Goal: Use online tool/utility: Utilize a website feature to perform a specific function

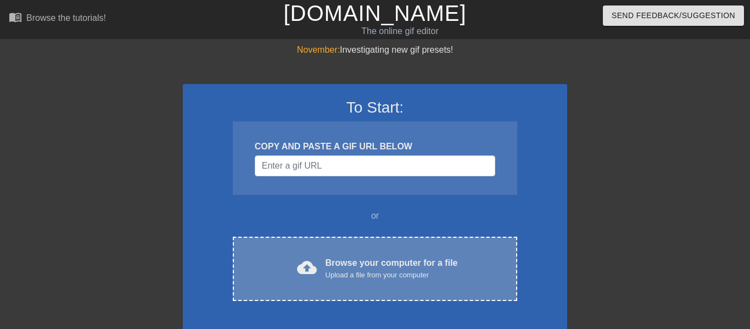
click at [379, 264] on div "Browse your computer for a file Upload a file from your computer" at bounding box center [391, 268] width 132 height 24
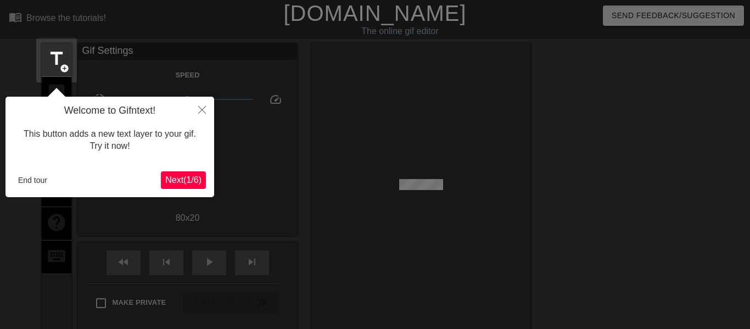
scroll to position [27, 0]
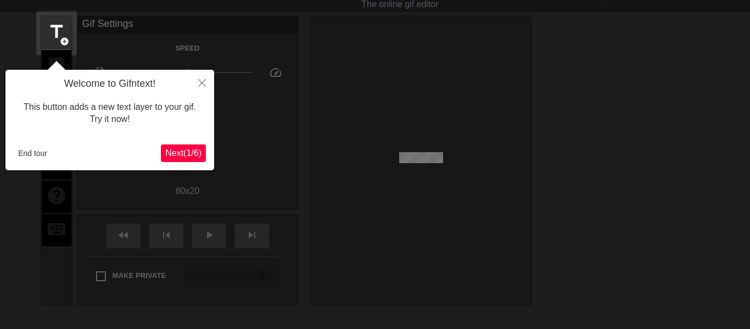
click at [196, 151] on span "Next ( 1 / 6 )" at bounding box center [183, 152] width 36 height 9
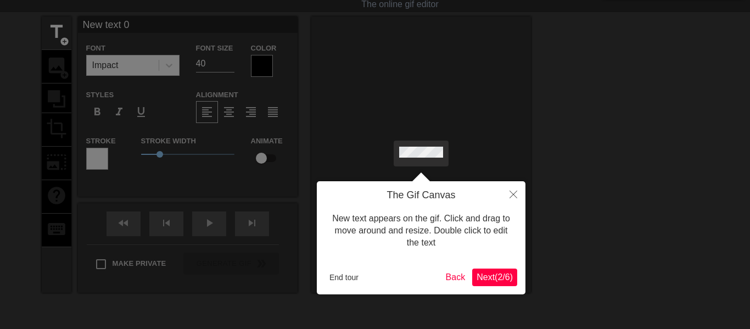
scroll to position [0, 0]
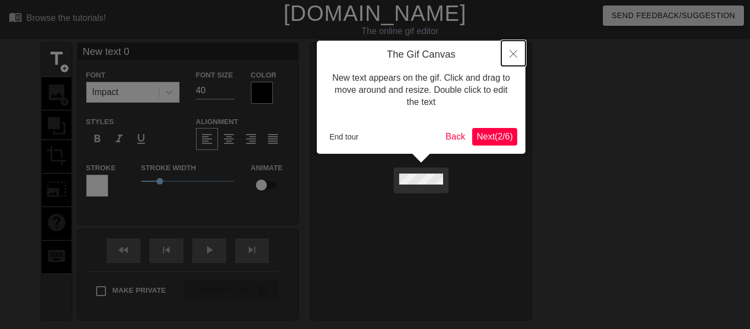
click at [512, 57] on icon "Close" at bounding box center [513, 54] width 8 height 8
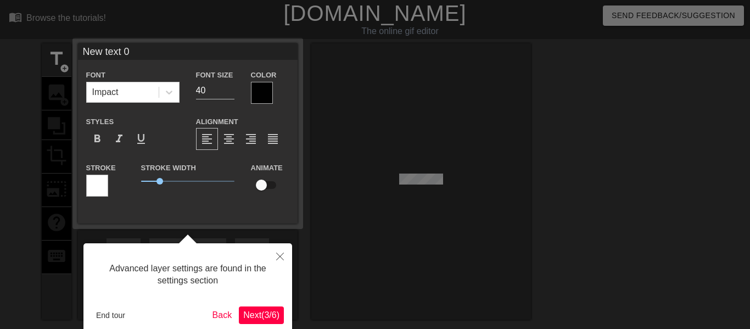
scroll to position [27, 0]
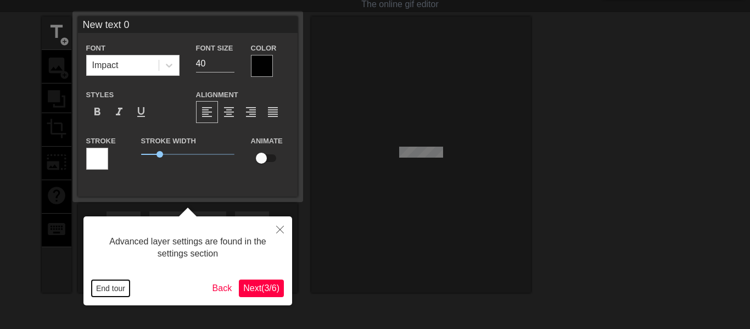
click at [109, 288] on button "End tour" at bounding box center [111, 288] width 38 height 16
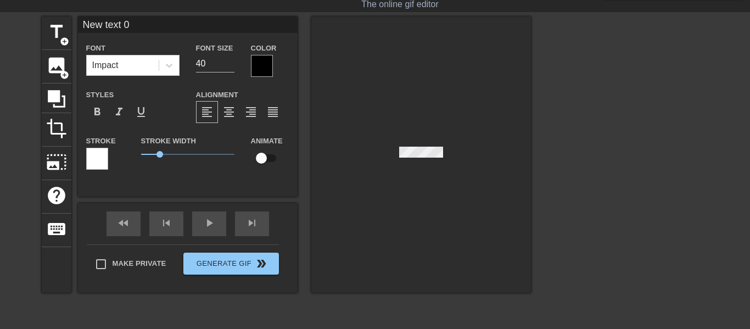
click at [514, 54] on div at bounding box center [421, 154] width 220 height 276
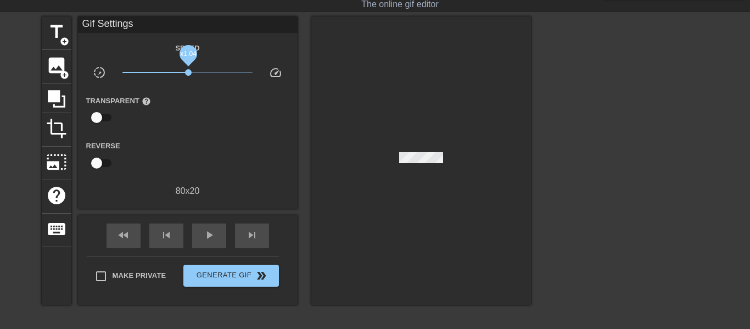
click at [188, 75] on span "x1.04" at bounding box center [188, 72] width 7 height 7
click at [188, 75] on span "x1.01" at bounding box center [187, 72] width 130 height 13
click at [58, 75] on span "image" at bounding box center [56, 65] width 21 height 21
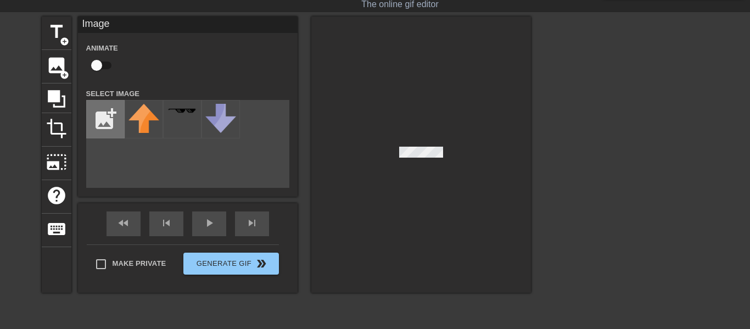
click at [105, 127] on input "file" at bounding box center [105, 118] width 37 height 37
type input "C:\fakepath\doorbell-dog.gif"
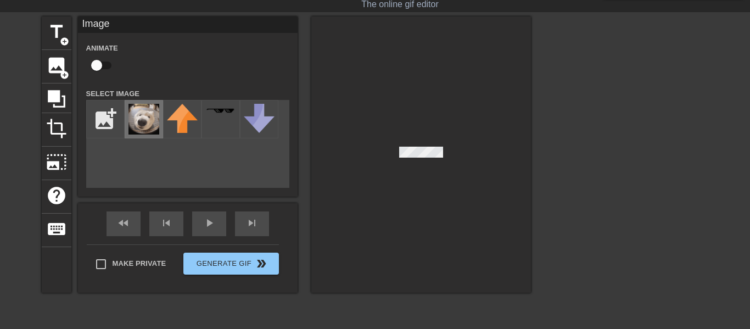
click at [146, 125] on img at bounding box center [143, 119] width 31 height 31
click at [151, 124] on img at bounding box center [143, 119] width 31 height 31
click at [370, 81] on div at bounding box center [421, 154] width 220 height 276
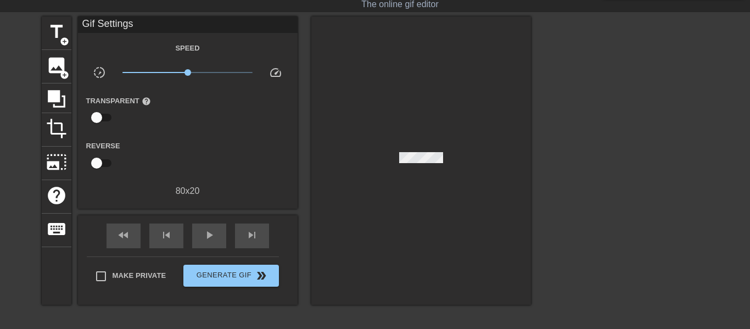
drag, startPoint x: 408, startPoint y: 145, endPoint x: 398, endPoint y: 145, distance: 10.4
click at [398, 145] on div at bounding box center [421, 160] width 220 height 288
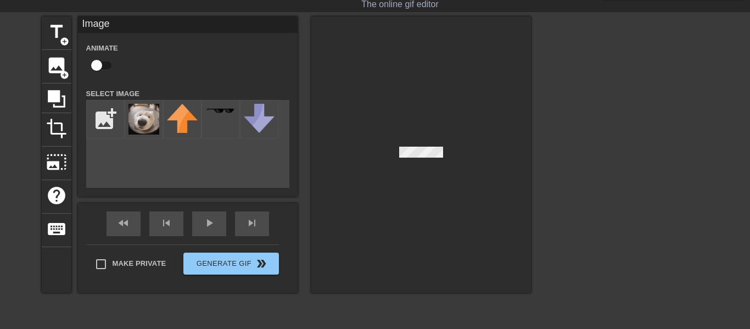
click at [396, 150] on div at bounding box center [421, 154] width 220 height 276
click at [402, 145] on div at bounding box center [421, 154] width 220 height 276
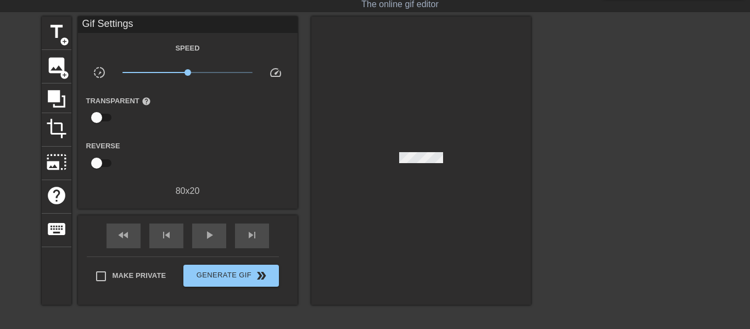
drag, startPoint x: 404, startPoint y: 138, endPoint x: 409, endPoint y: 145, distance: 9.1
click at [409, 145] on div at bounding box center [421, 160] width 220 height 288
click at [399, 141] on div at bounding box center [421, 160] width 220 height 288
click at [48, 63] on span "image" at bounding box center [56, 65] width 21 height 21
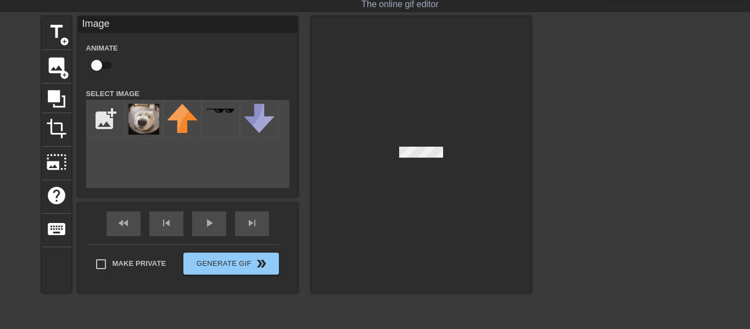
click at [573, 181] on div "title add_circle image add_circle crop photo_size_select_large help keyboard Im…" at bounding box center [375, 180] width 750 height 329
click at [139, 120] on img at bounding box center [143, 119] width 31 height 31
click at [128, 119] on img at bounding box center [143, 119] width 31 height 31
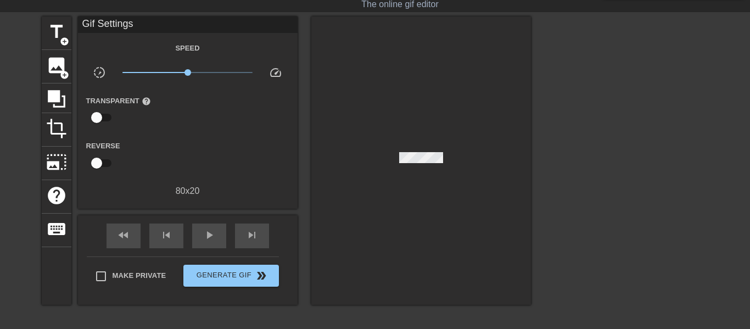
click at [445, 176] on div at bounding box center [421, 160] width 220 height 288
click at [53, 65] on span "image" at bounding box center [56, 65] width 21 height 21
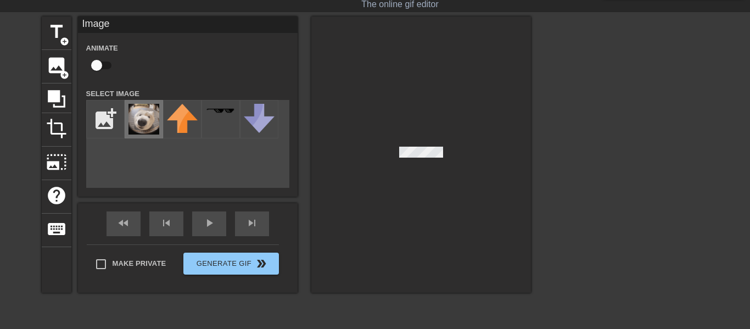
click at [156, 121] on img at bounding box center [143, 119] width 31 height 31
click at [408, 199] on div at bounding box center [421, 154] width 220 height 276
click at [382, 176] on div at bounding box center [421, 154] width 220 height 276
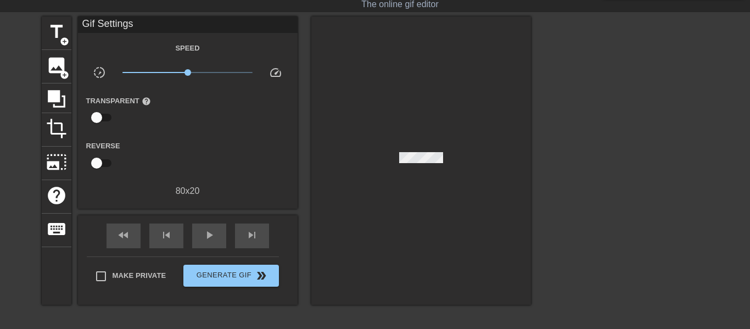
click at [422, 148] on div at bounding box center [421, 160] width 220 height 288
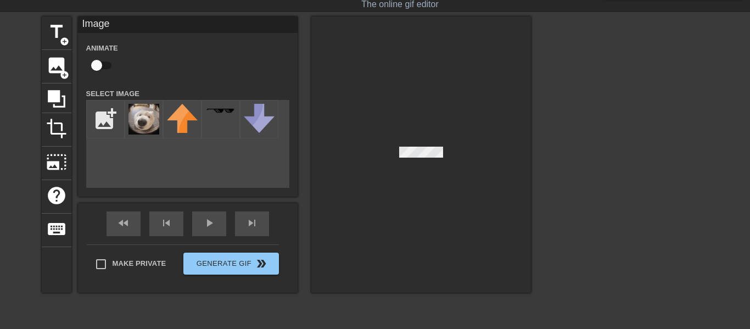
click at [415, 145] on div at bounding box center [421, 154] width 220 height 276
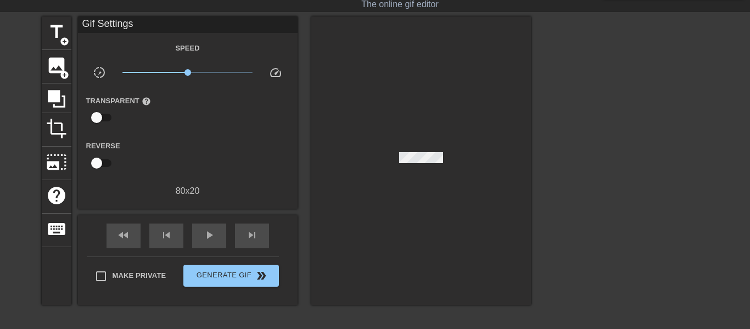
click at [406, 158] on div at bounding box center [421, 160] width 220 height 288
click at [406, 162] on div at bounding box center [421, 160] width 220 height 288
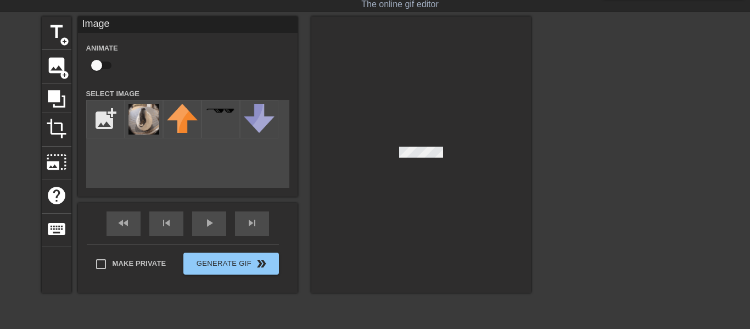
click at [419, 144] on div at bounding box center [421, 154] width 220 height 276
click at [424, 144] on div at bounding box center [421, 154] width 220 height 276
click at [424, 160] on div at bounding box center [421, 154] width 220 height 276
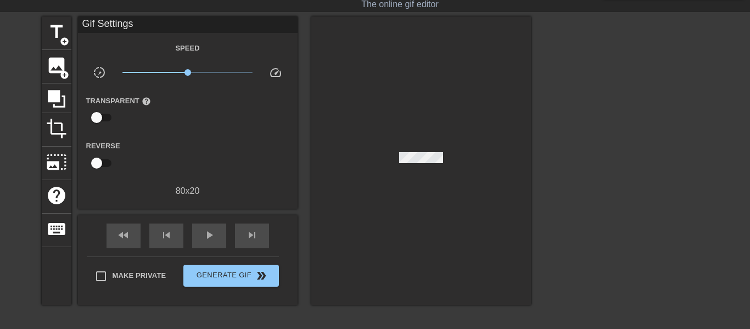
click at [405, 159] on div at bounding box center [421, 160] width 220 height 288
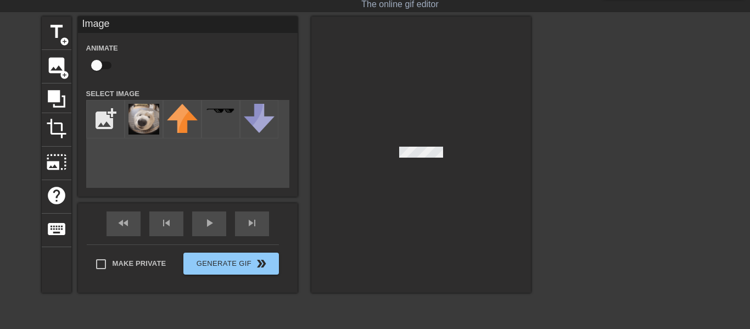
click at [206, 274] on div "Make Private Generate Gif double_arrow" at bounding box center [183, 265] width 192 height 43
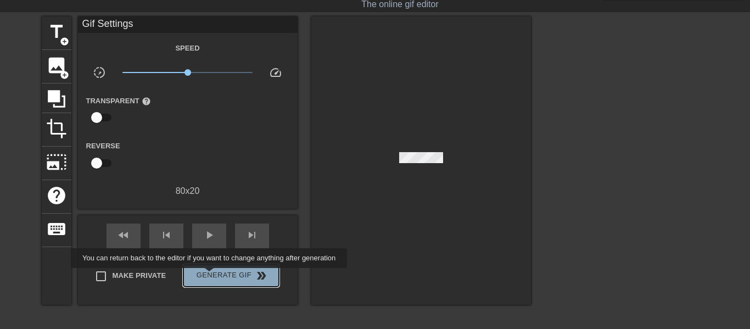
click at [206, 275] on span "Generate Gif double_arrow" at bounding box center [231, 275] width 86 height 13
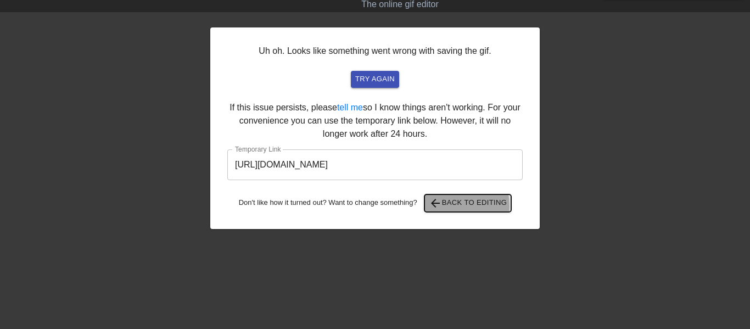
click at [444, 206] on span "arrow_back Back to Editing" at bounding box center [468, 202] width 78 height 13
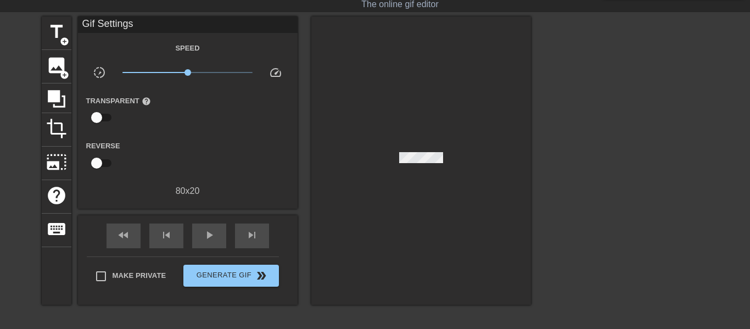
click at [403, 159] on div at bounding box center [421, 160] width 220 height 288
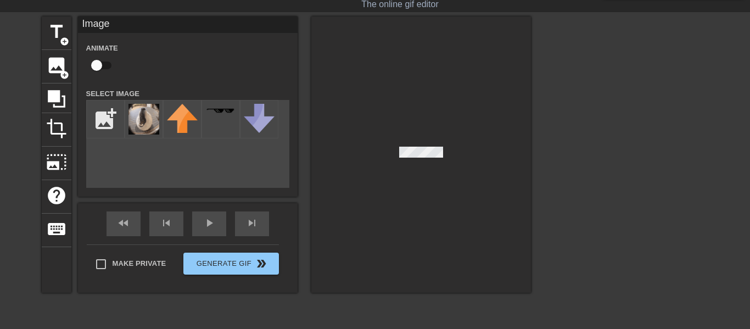
click at [431, 151] on div at bounding box center [421, 154] width 220 height 276
click at [404, 161] on div at bounding box center [421, 154] width 220 height 276
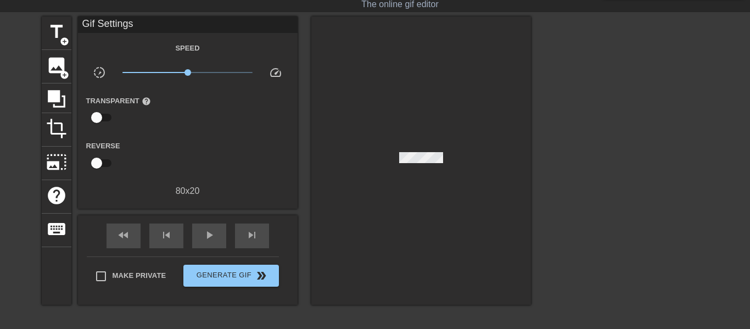
click at [424, 150] on div at bounding box center [421, 160] width 220 height 288
click at [406, 160] on div at bounding box center [421, 160] width 220 height 288
click at [405, 160] on div at bounding box center [421, 160] width 220 height 288
click at [406, 157] on div at bounding box center [421, 160] width 220 height 288
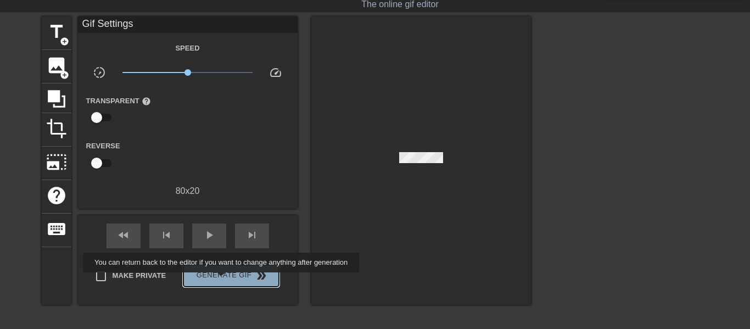
click at [218, 280] on span "Generate Gif double_arrow" at bounding box center [231, 275] width 86 height 13
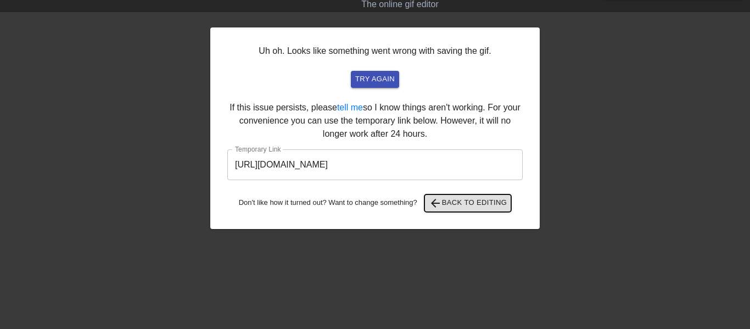
click at [435, 205] on span "arrow_back" at bounding box center [435, 202] width 13 height 13
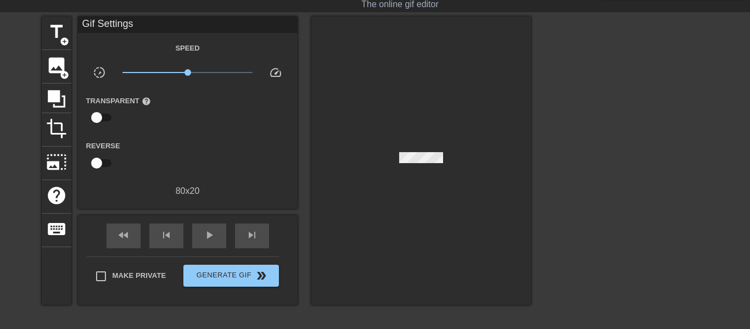
click at [405, 157] on div at bounding box center [421, 160] width 220 height 288
click at [440, 151] on div at bounding box center [421, 160] width 220 height 288
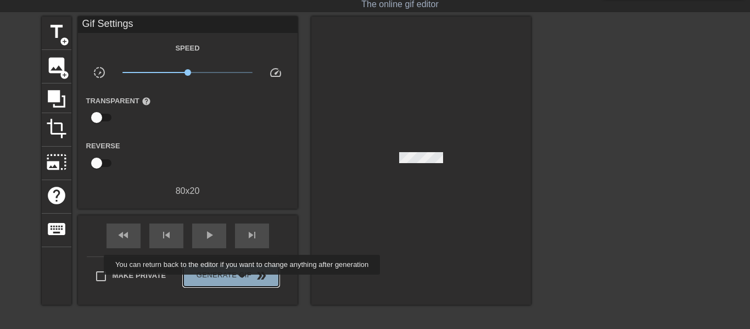
click at [239, 282] on button "Generate Gif double_arrow" at bounding box center [230, 275] width 95 height 22
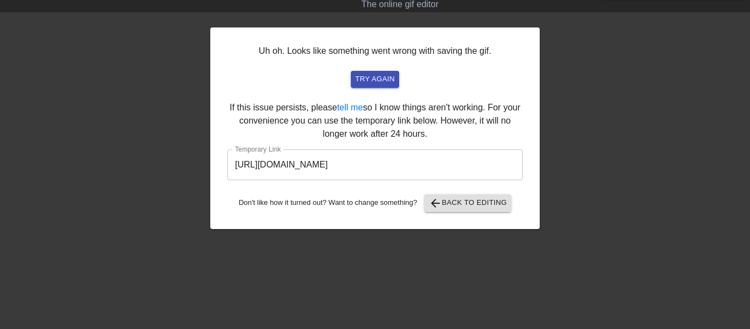
click at [373, 88] on div "Uh oh. Looks like something went wrong with saving the gif. try again If this i…" at bounding box center [374, 127] width 329 height 201
click at [371, 84] on span "try again" at bounding box center [375, 79] width 40 height 13
click at [443, 199] on span "arrow_back Back to Editing" at bounding box center [468, 202] width 78 height 13
